Goal: Task Accomplishment & Management: Manage account settings

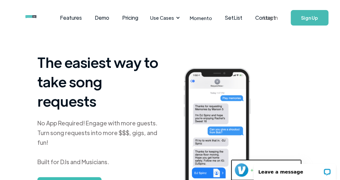
click at [261, 20] on link "Log In" at bounding box center [270, 17] width 27 height 23
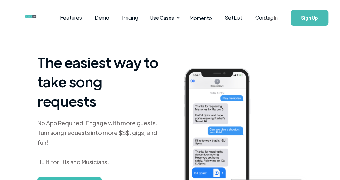
click at [263, 18] on link "Log In" at bounding box center [270, 17] width 27 height 23
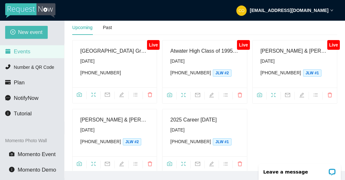
scroll to position [68, 0]
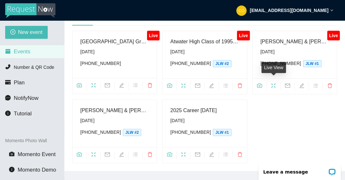
click at [275, 83] on icon "fullscreen" at bounding box center [273, 85] width 5 height 5
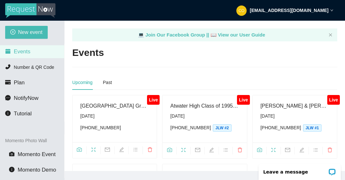
click at [260, 147] on span at bounding box center [260, 151] width 14 height 8
click at [259, 149] on icon "camera" at bounding box center [259, 149] width 5 height 5
